Goal: Task Accomplishment & Management: Manage account settings

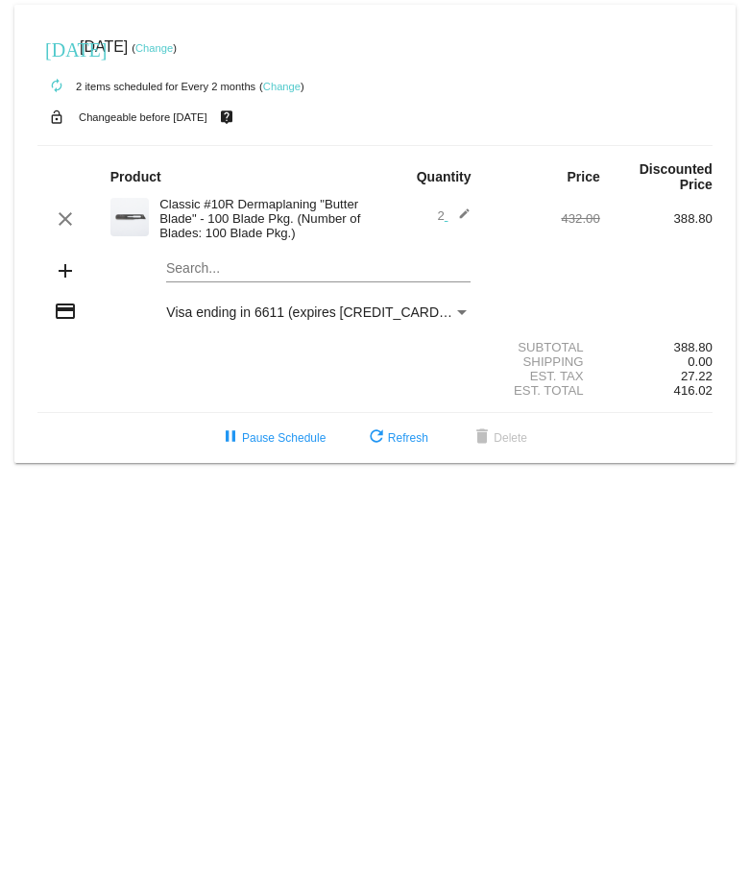
click at [277, 85] on link "Change" at bounding box center [281, 87] width 37 height 12
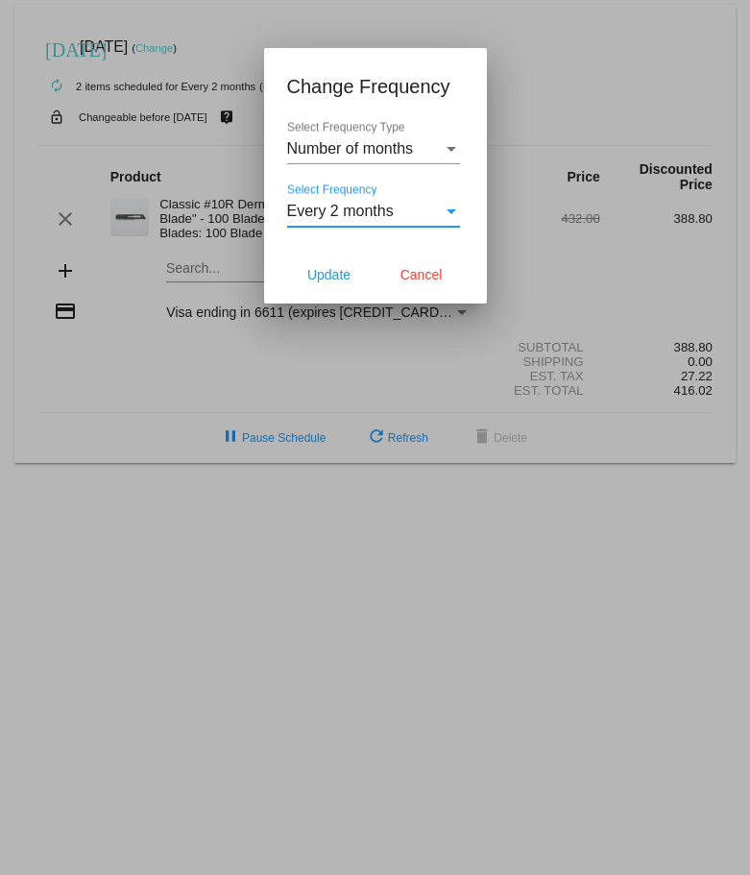
click at [386, 213] on span "Every 2 months" at bounding box center [340, 211] width 107 height 16
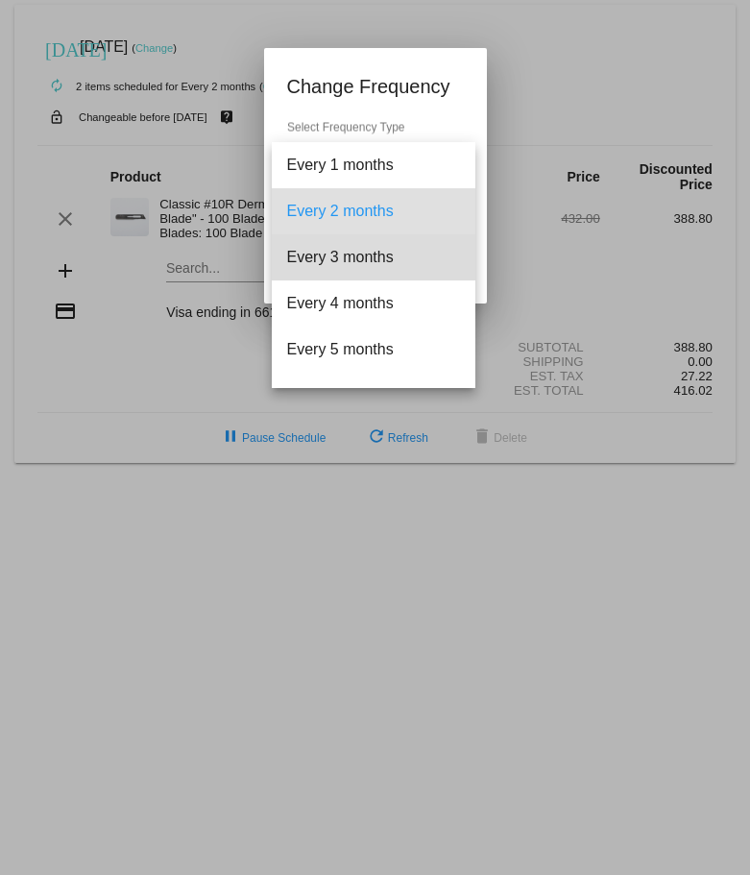
click at [394, 253] on span "Every 3 months" at bounding box center [373, 257] width 173 height 46
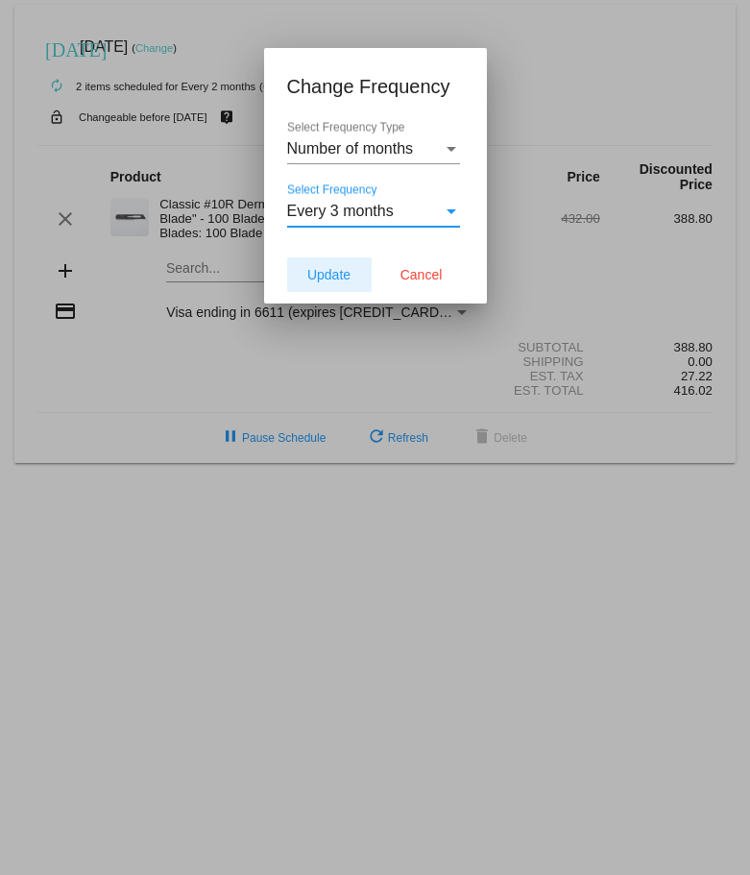
click at [331, 268] on span "Update" at bounding box center [328, 274] width 43 height 15
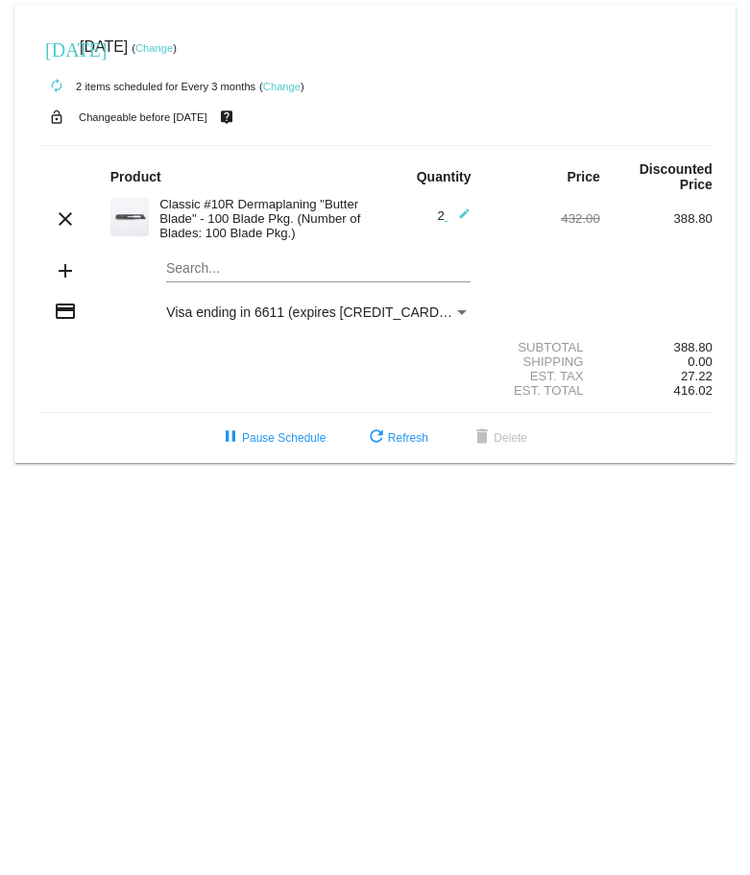
click at [298, 87] on link "Change" at bounding box center [281, 87] width 37 height 12
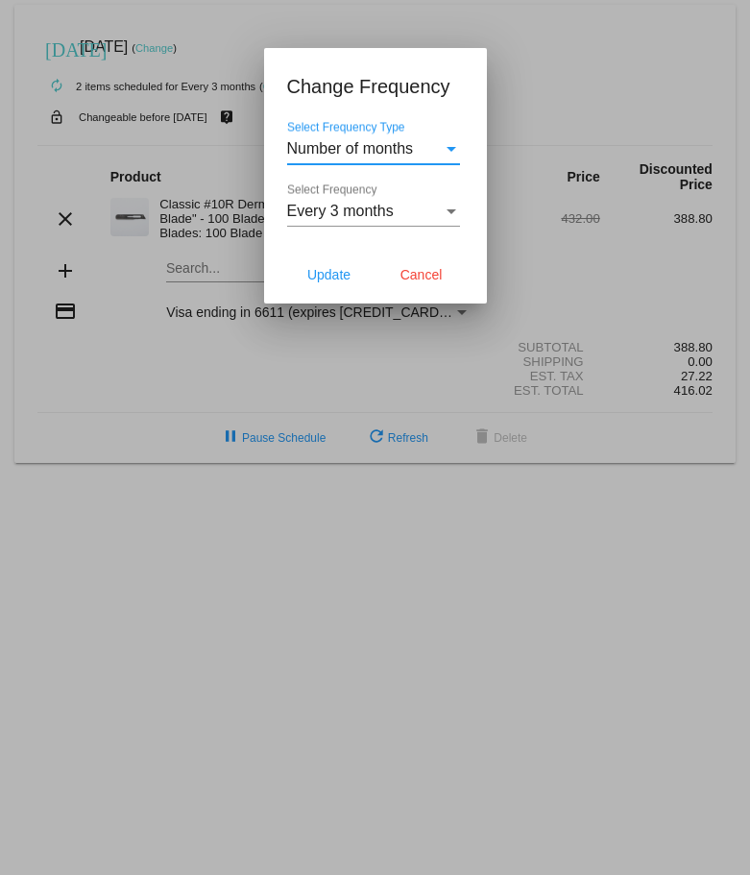
click at [370, 218] on span "Every 3 months" at bounding box center [340, 211] width 107 height 16
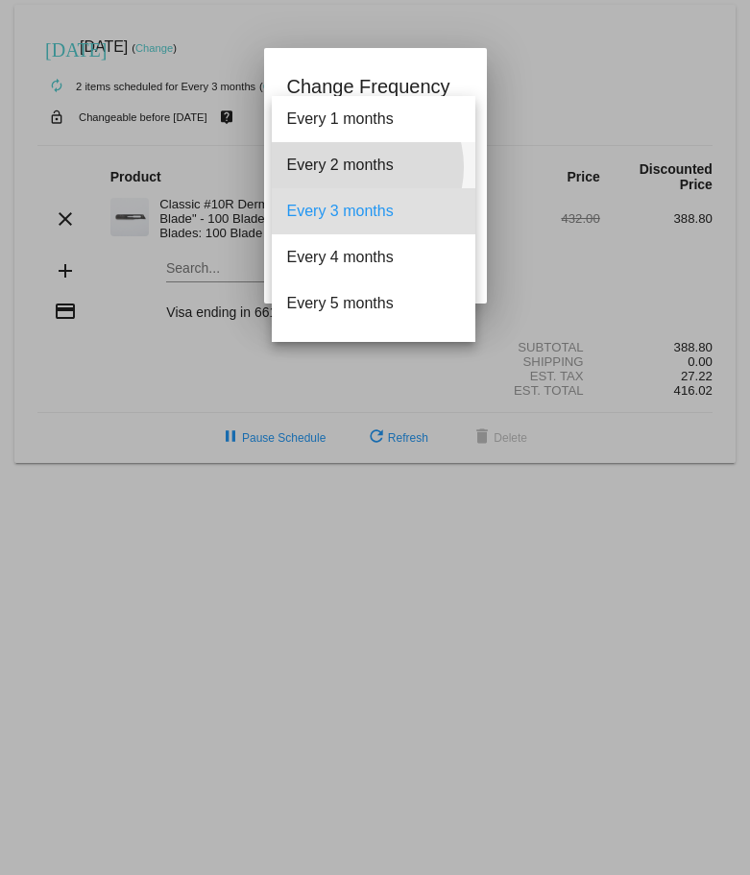
drag, startPoint x: 356, startPoint y: 167, endPoint x: 389, endPoint y: 152, distance: 36.1
click at [355, 167] on span "Every 2 months" at bounding box center [373, 165] width 173 height 46
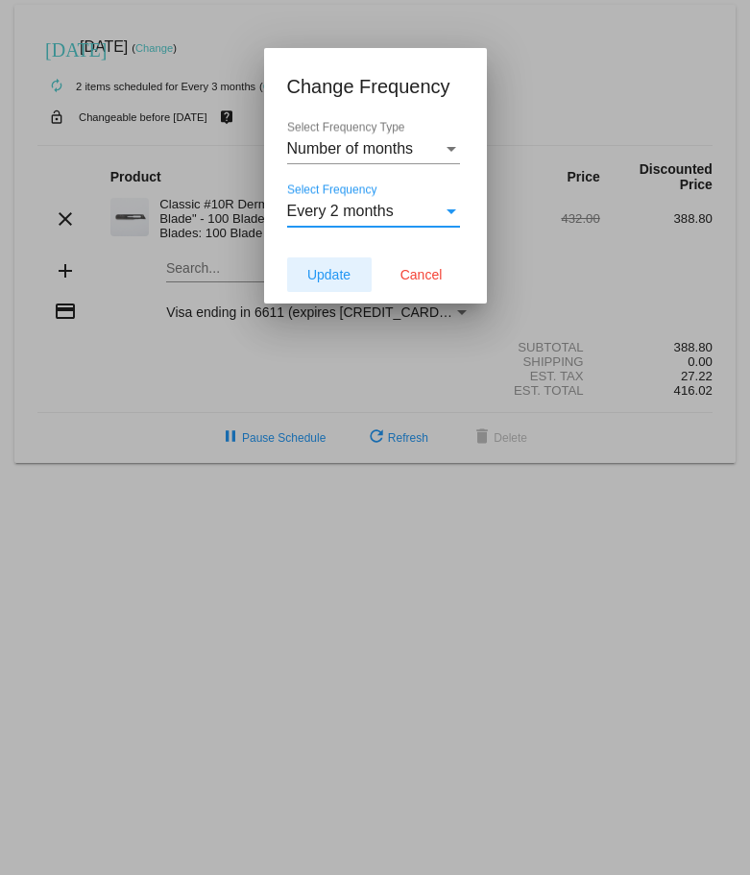
click at [329, 271] on span "Update" at bounding box center [328, 274] width 43 height 15
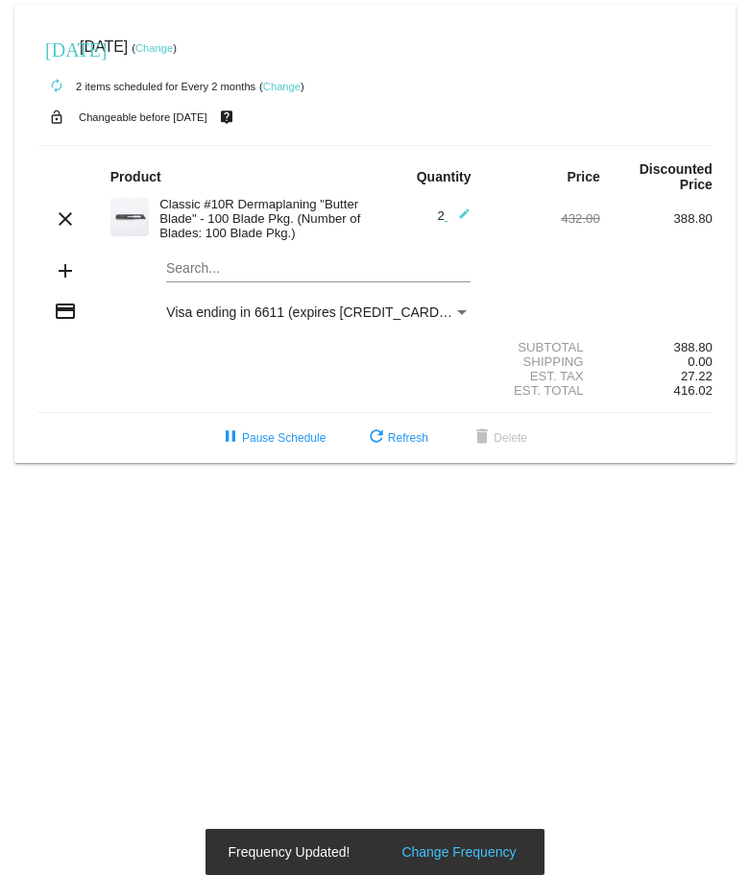
click at [173, 50] on link "Change" at bounding box center [153, 48] width 37 height 12
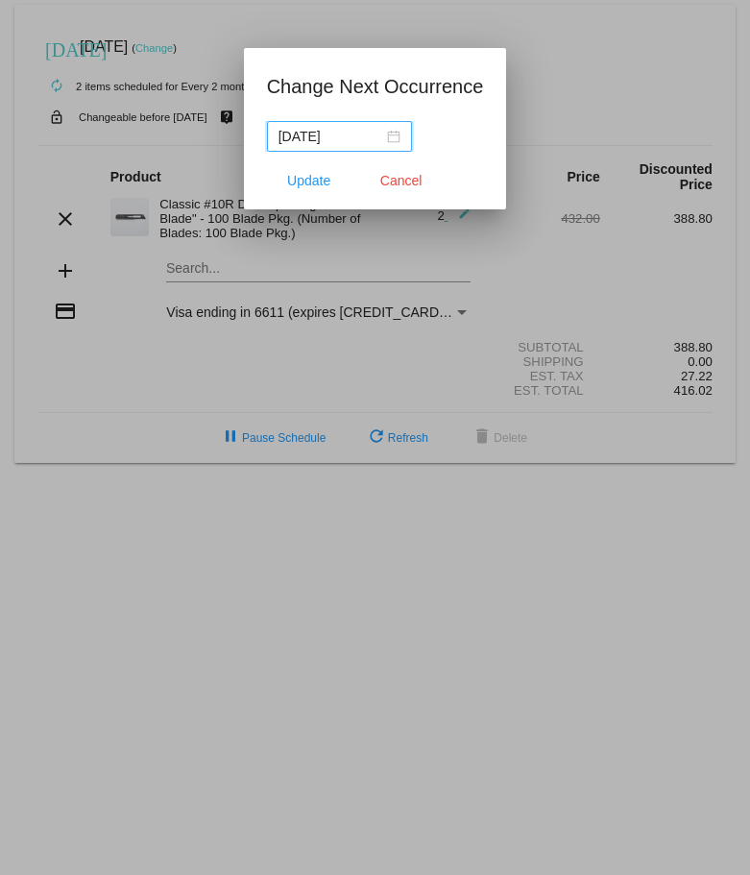
click at [325, 133] on input "[DATE]" at bounding box center [330, 136] width 105 height 21
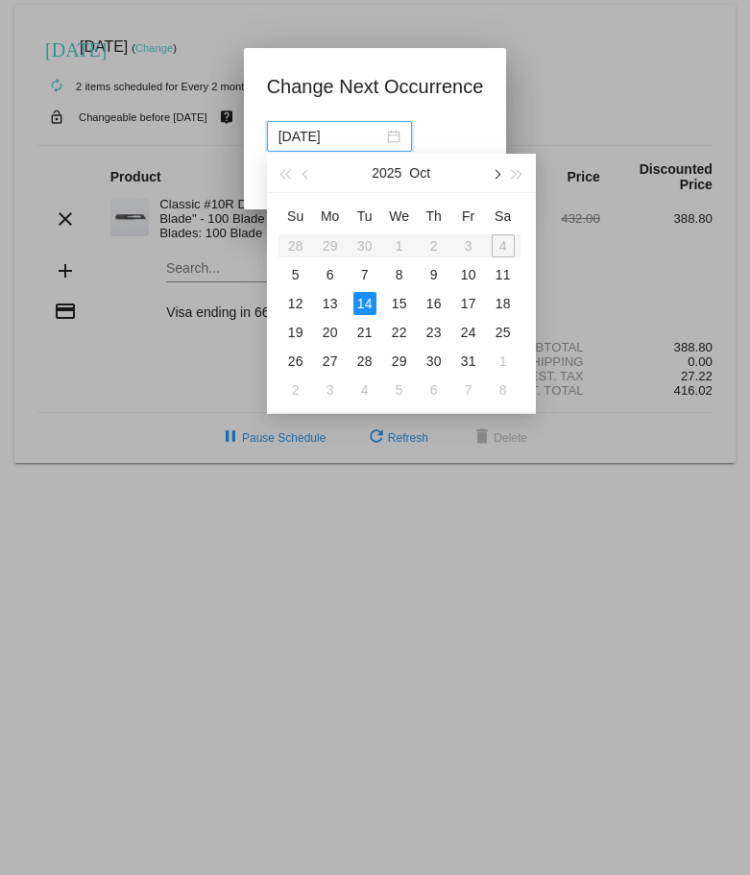
click at [499, 175] on span "button" at bounding box center [496, 175] width 10 height 10
click at [464, 301] on div "14" at bounding box center [468, 303] width 23 height 23
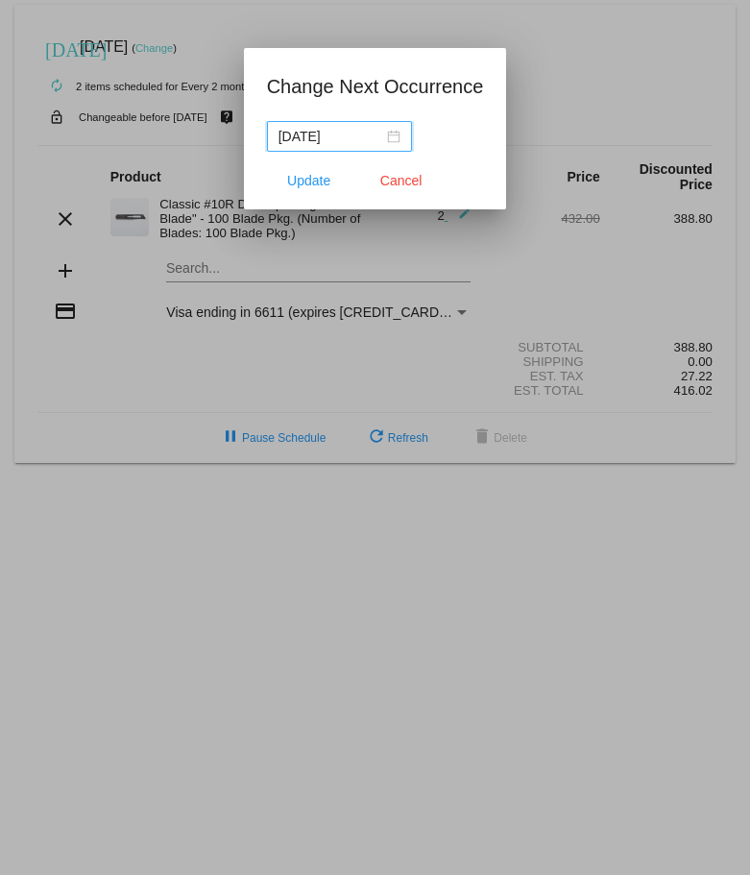
click at [390, 136] on div "[DATE]" at bounding box center [339, 136] width 122 height 21
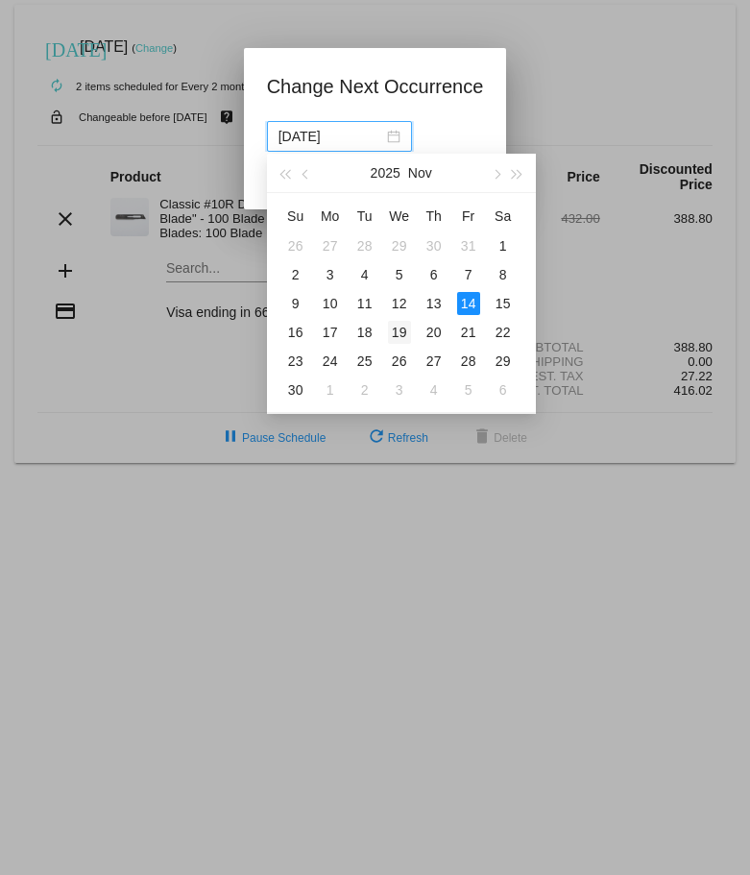
click at [395, 334] on div "19" at bounding box center [399, 332] width 23 height 23
type input "[DATE]"
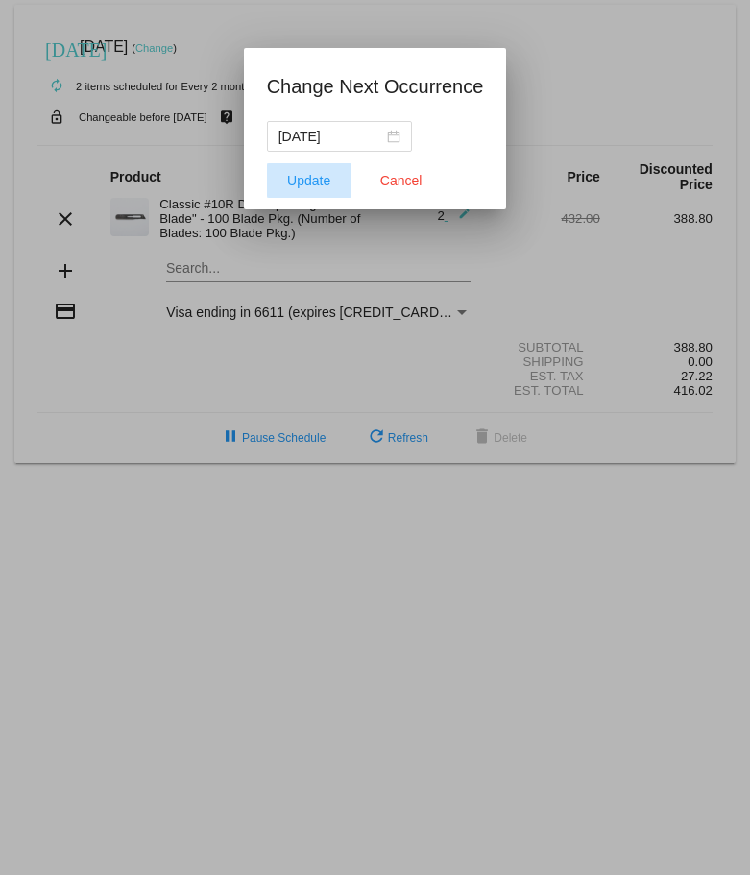
click at [301, 175] on span "Update" at bounding box center [308, 180] width 43 height 15
